Goal: Find specific page/section: Find specific page/section

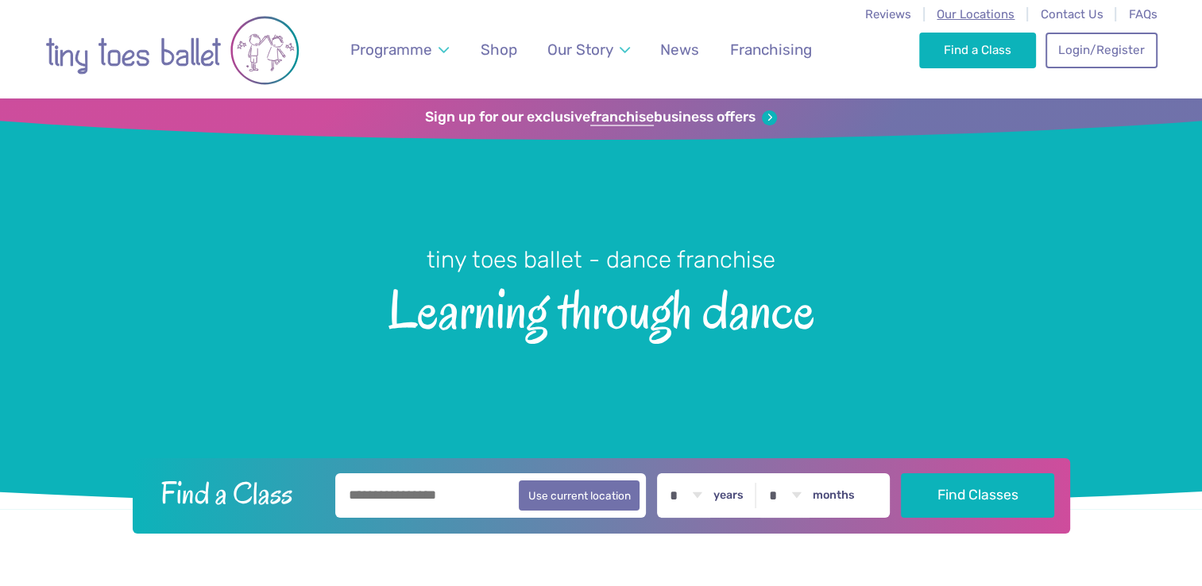
click at [972, 13] on span "Our Locations" at bounding box center [976, 14] width 78 height 14
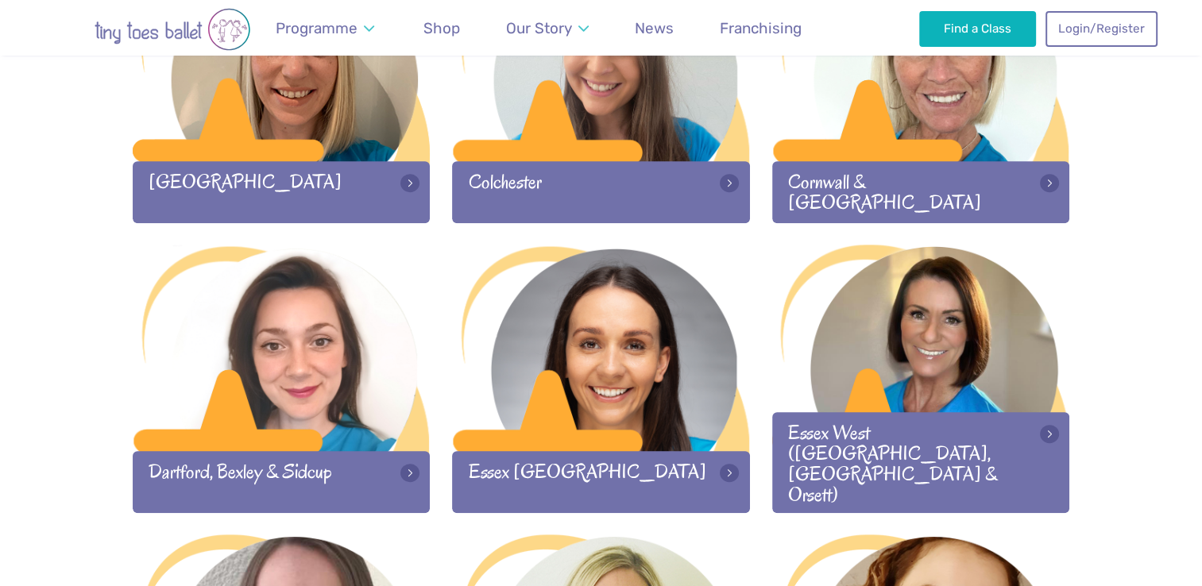
scroll to position [848, 0]
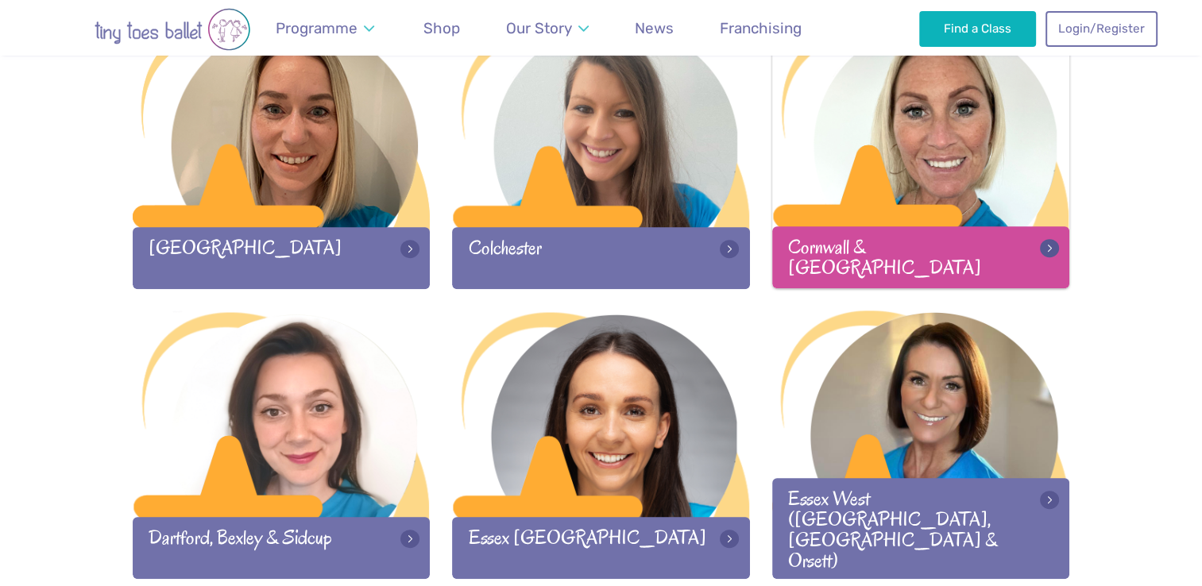
click at [944, 165] on div at bounding box center [921, 125] width 298 height 210
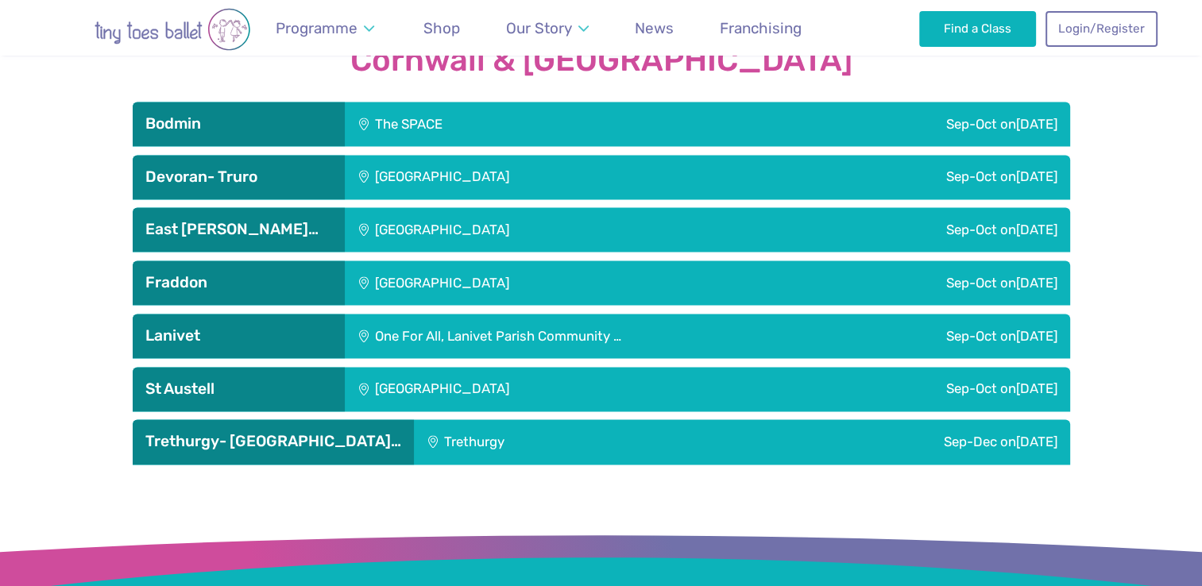
scroll to position [2307, 0]
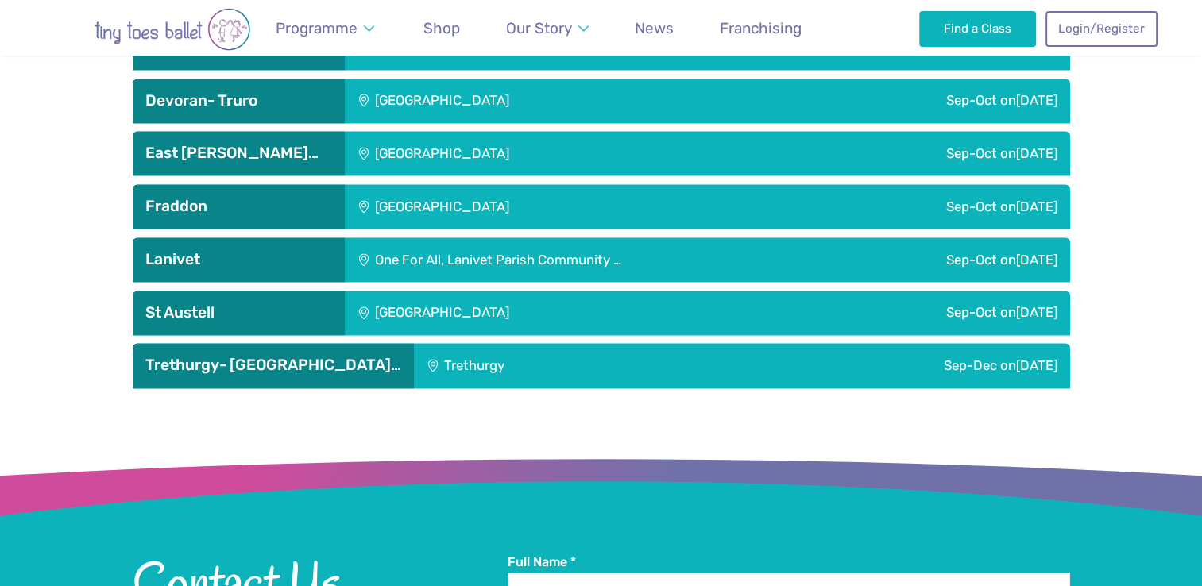
click at [435, 79] on div "Devoran Village Hall" at bounding box center [550, 101] width 410 height 44
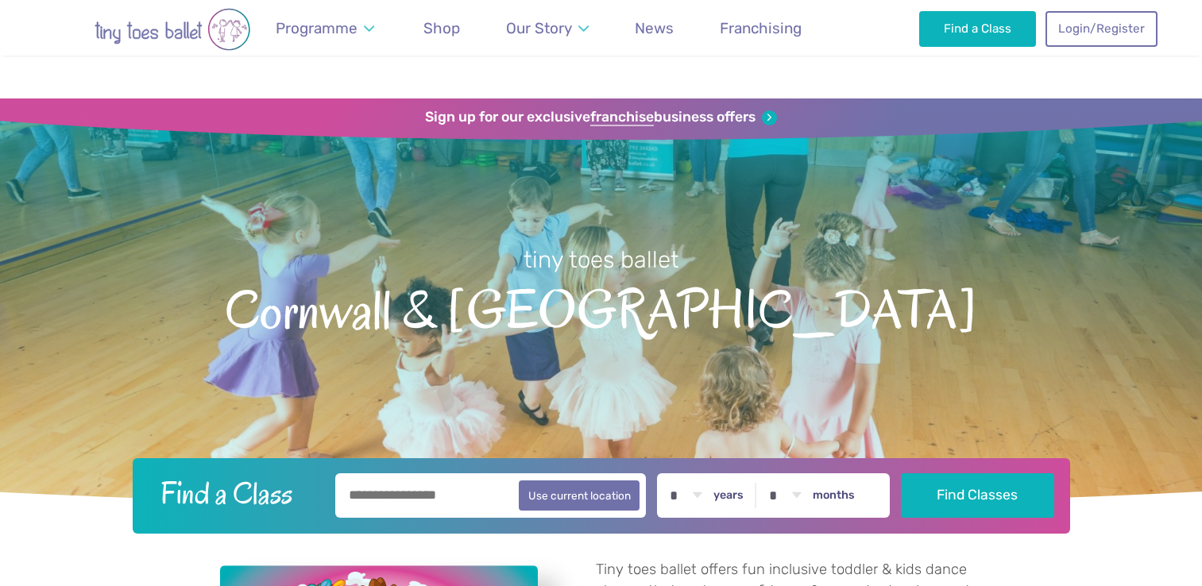
scroll to position [2307, 0]
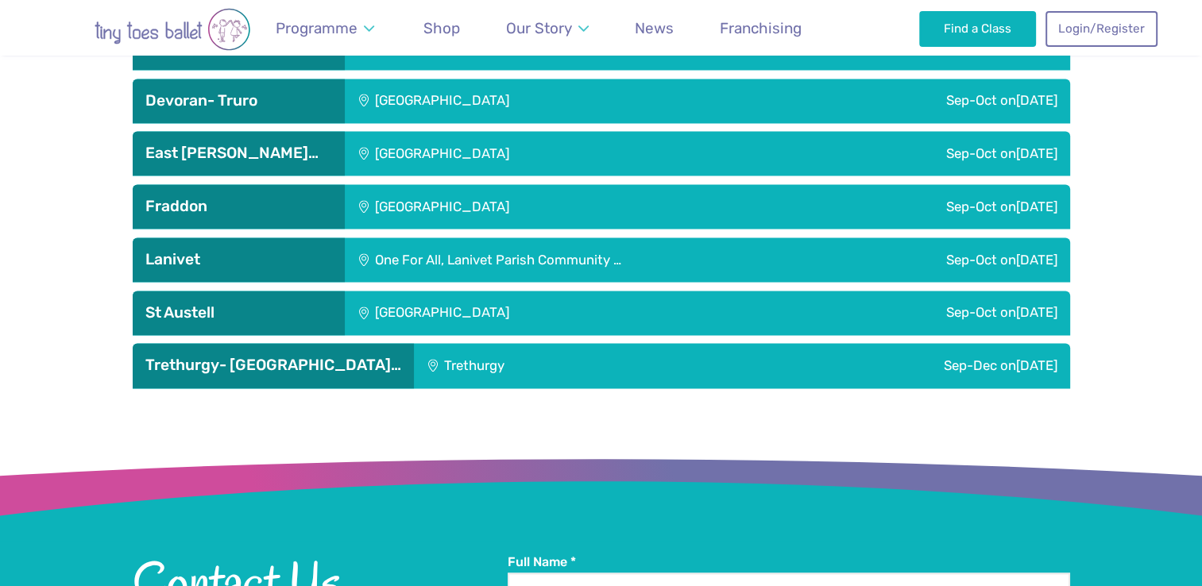
click at [369, 79] on div "[GEOGRAPHIC_DATA]" at bounding box center [550, 101] width 410 height 44
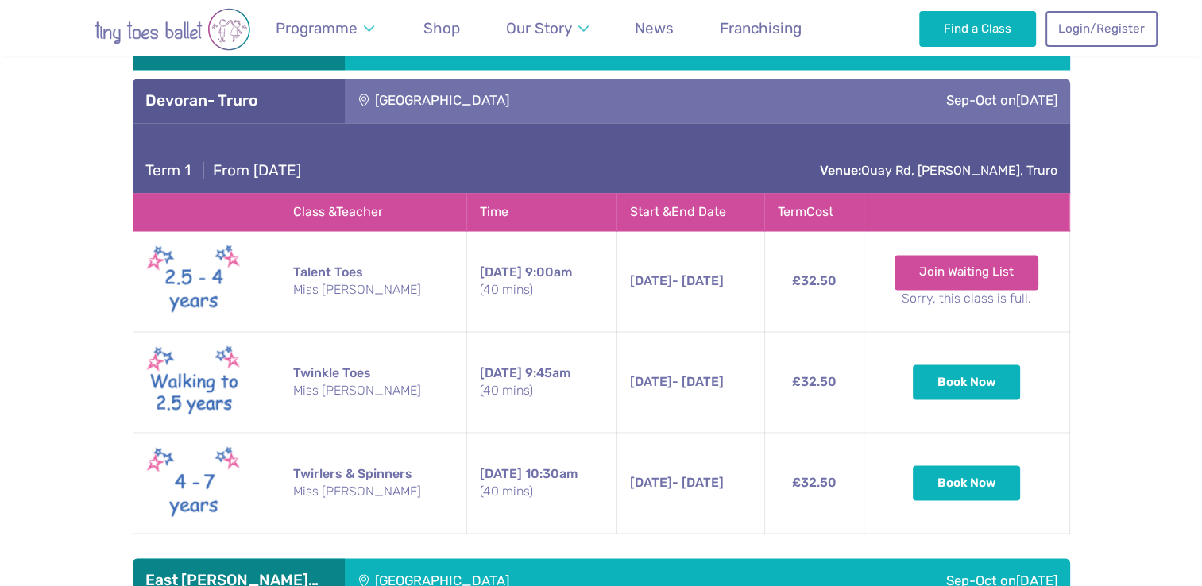
drag, startPoint x: 1162, startPoint y: 226, endPoint x: 1213, endPoint y: 192, distance: 60.8
click at [1114, 246] on div "Our Classes in Cornwall & Devon Bodmin The SPACE Sep-Oct on Friday Term 1 | Fro…" at bounding box center [601, 371] width 1202 height 889
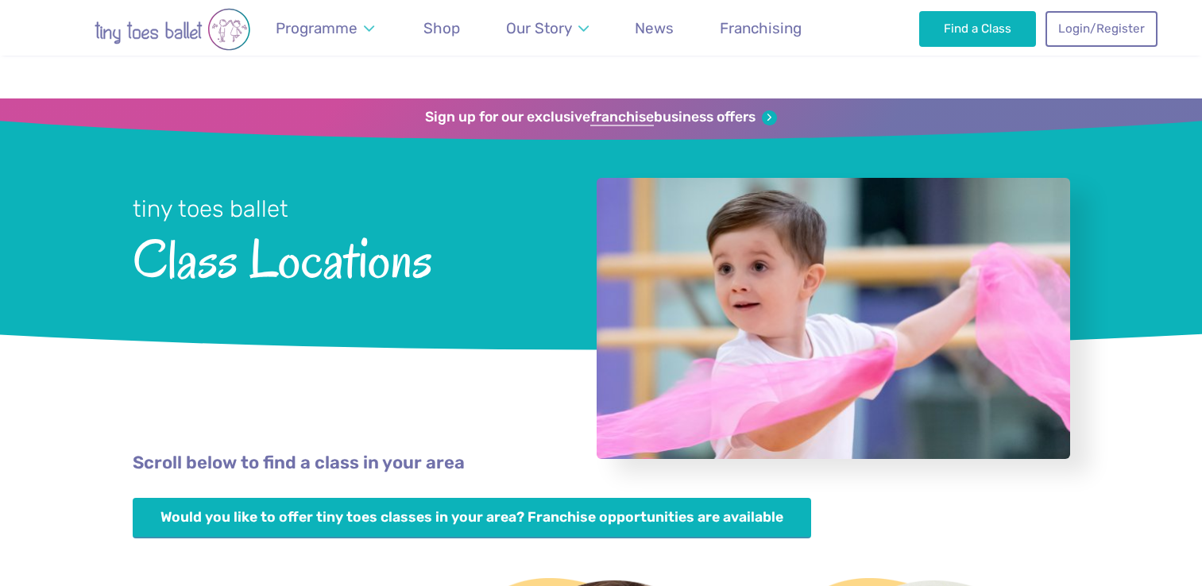
scroll to position [848, 0]
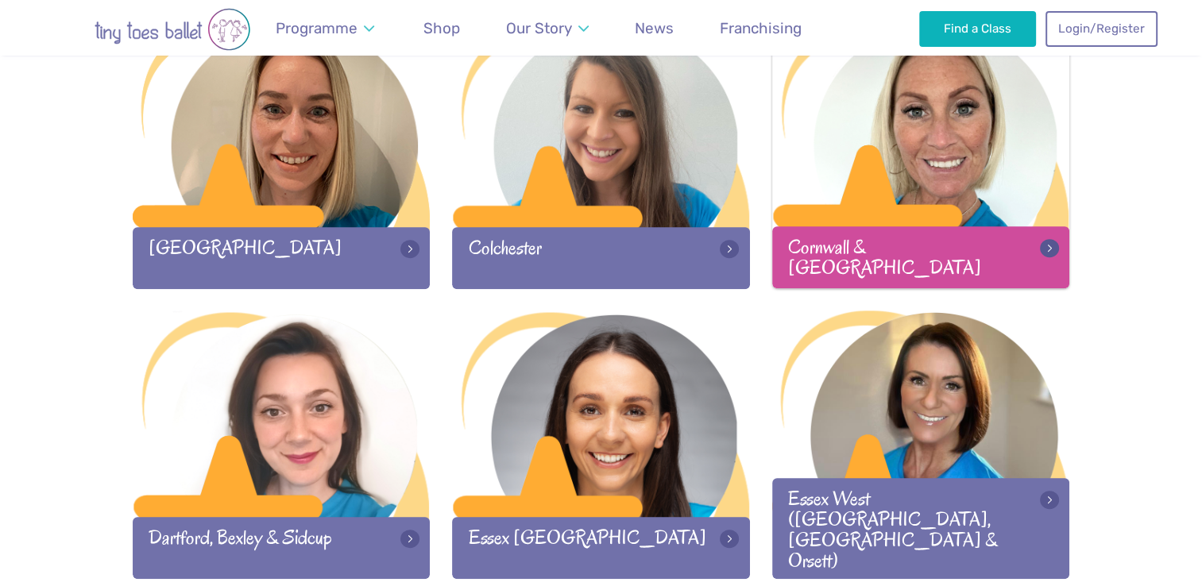
click at [902, 89] on div at bounding box center [921, 125] width 298 height 210
